Goal: Task Accomplishment & Management: Manage account settings

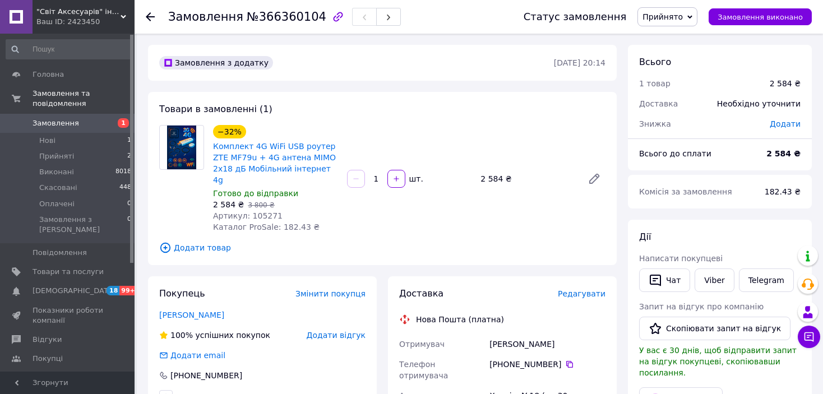
click at [151, 17] on icon at bounding box center [150, 16] width 9 height 9
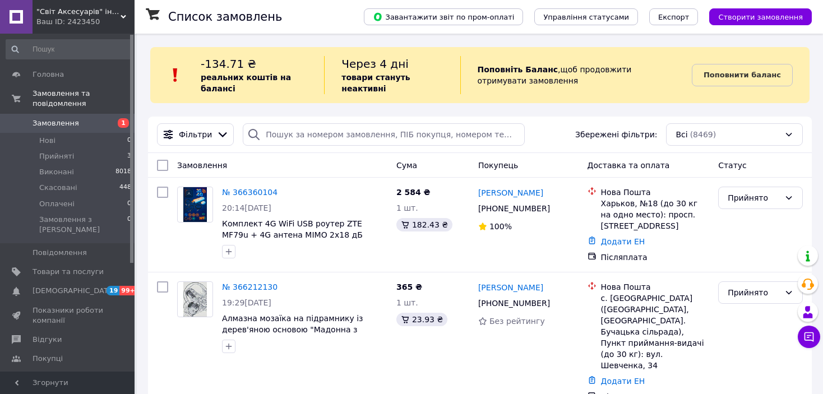
click at [76, 15] on span ""Світ Аксесуарів" інтернет-магазин" at bounding box center [78, 12] width 84 height 10
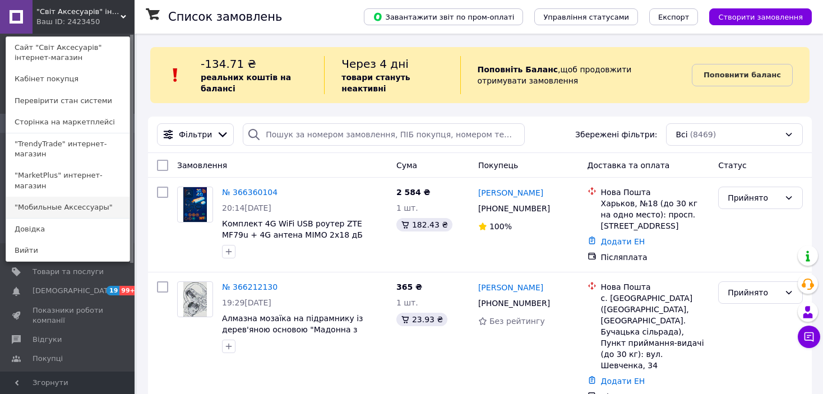
click at [68, 197] on link ""Мобильные Аксессуары"" at bounding box center [67, 207] width 123 height 21
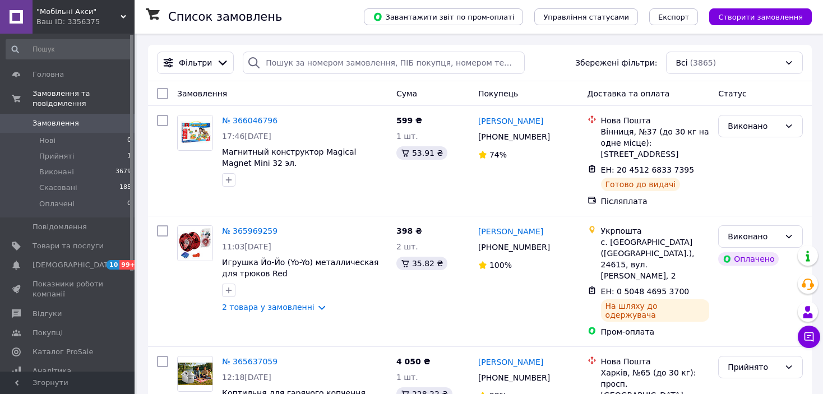
click at [69, 11] on span ""Мобільні Акси"" at bounding box center [78, 12] width 84 height 10
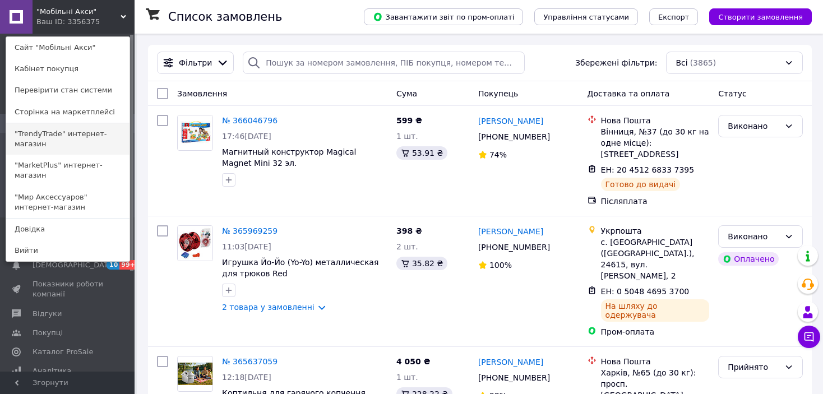
click at [69, 140] on link ""TrendyTrade" интернет-магазин" at bounding box center [67, 138] width 123 height 31
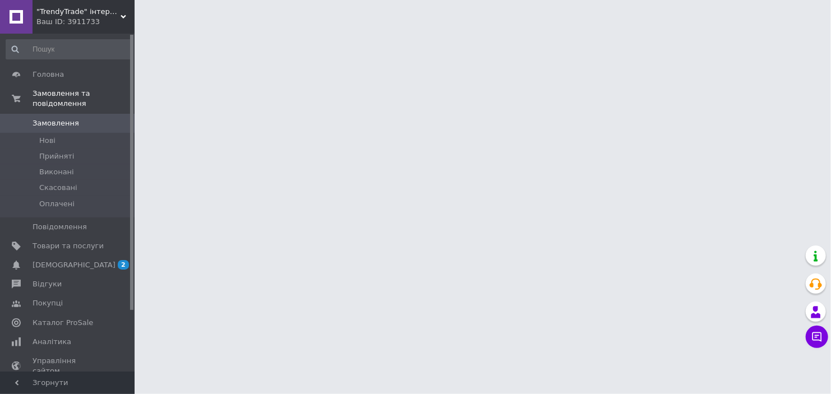
click at [70, 13] on span ""TrendyTrade" інтернет-магазин" at bounding box center [78, 12] width 84 height 10
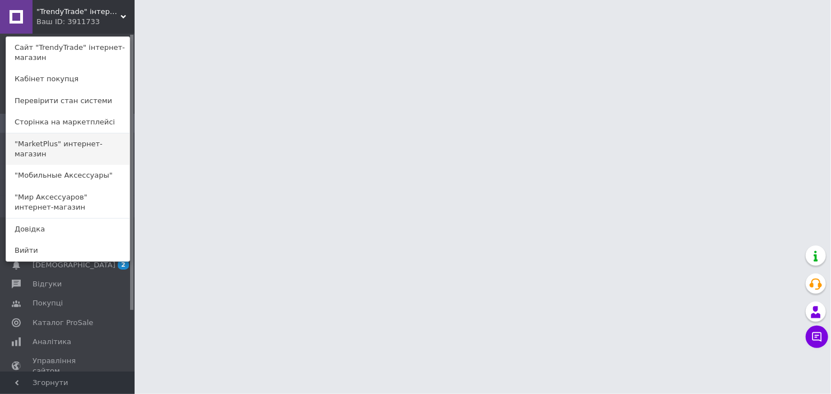
click at [53, 144] on link ""MarketPlus" интернет-магазин" at bounding box center [67, 148] width 123 height 31
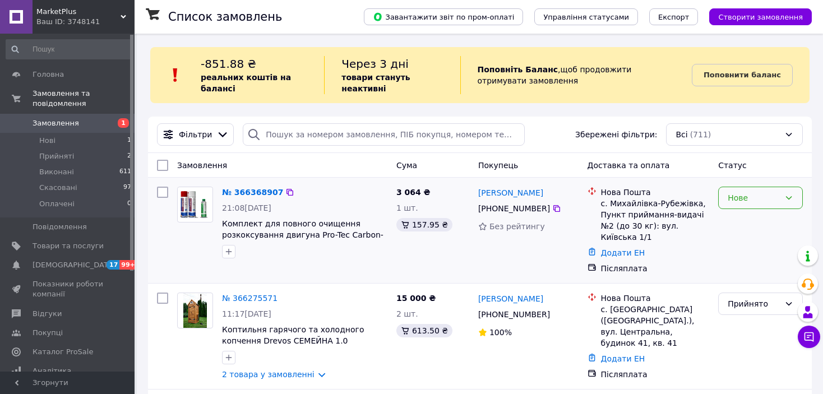
click at [779, 202] on div "Нове" at bounding box center [754, 198] width 52 height 12
click at [737, 224] on li "Прийнято" at bounding box center [761, 223] width 84 height 20
click at [246, 195] on link "№ 366368907" at bounding box center [250, 192] width 56 height 9
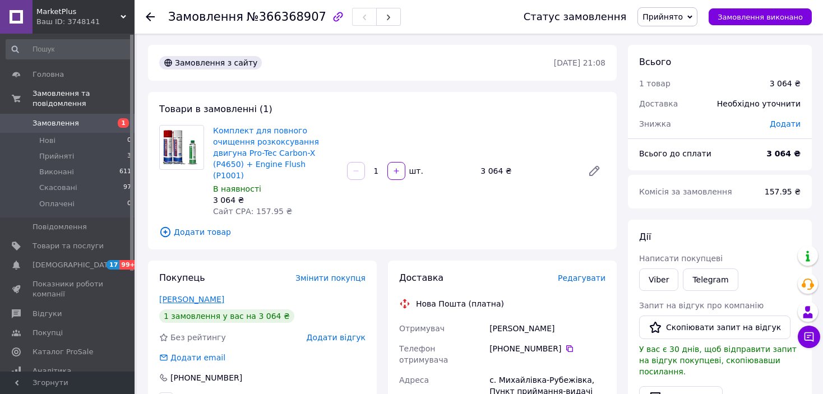
click at [191, 295] on link "[PERSON_NAME]" at bounding box center [191, 299] width 65 height 9
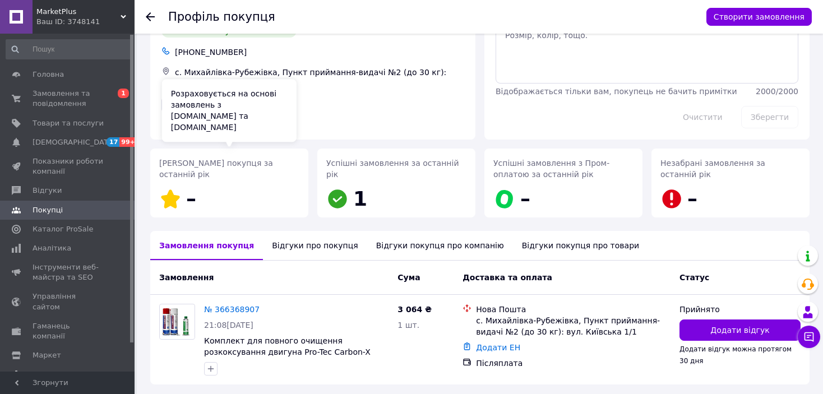
scroll to position [96, 0]
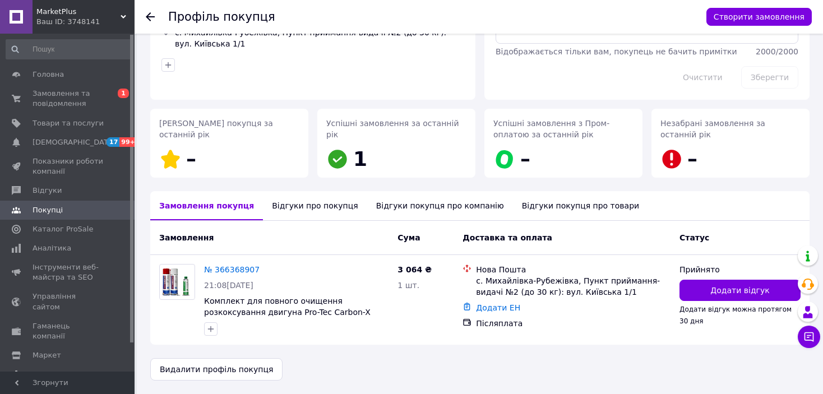
click at [300, 209] on div "Відгуки про покупця" at bounding box center [315, 205] width 104 height 29
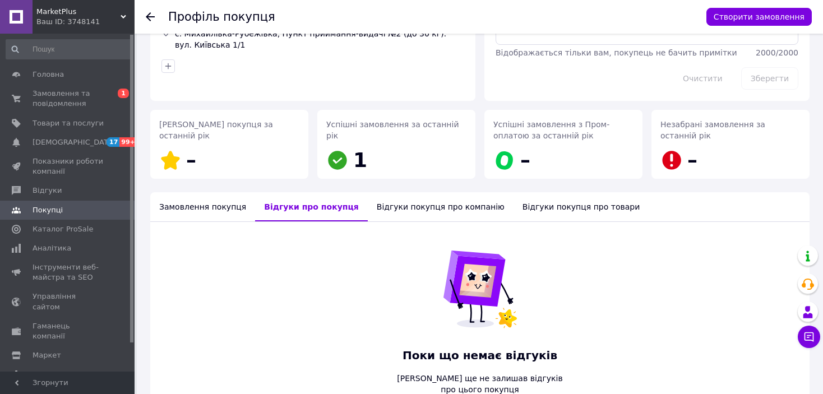
scroll to position [0, 0]
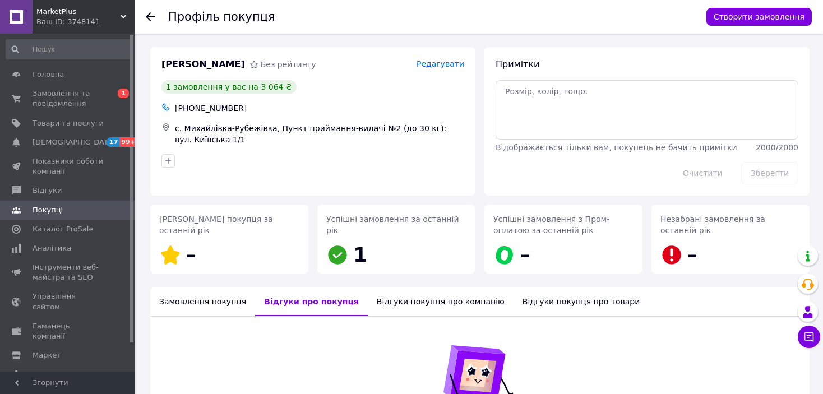
click at [150, 16] on use at bounding box center [150, 16] width 9 height 9
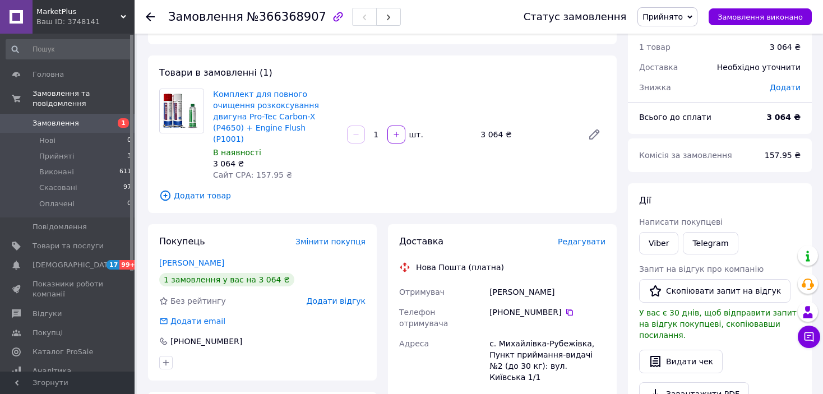
scroll to position [56, 0]
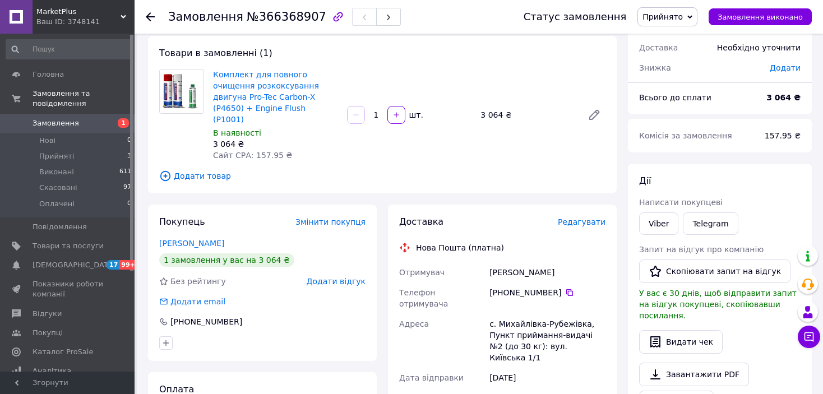
click at [152, 17] on use at bounding box center [150, 16] width 9 height 9
